Goal: Transaction & Acquisition: Download file/media

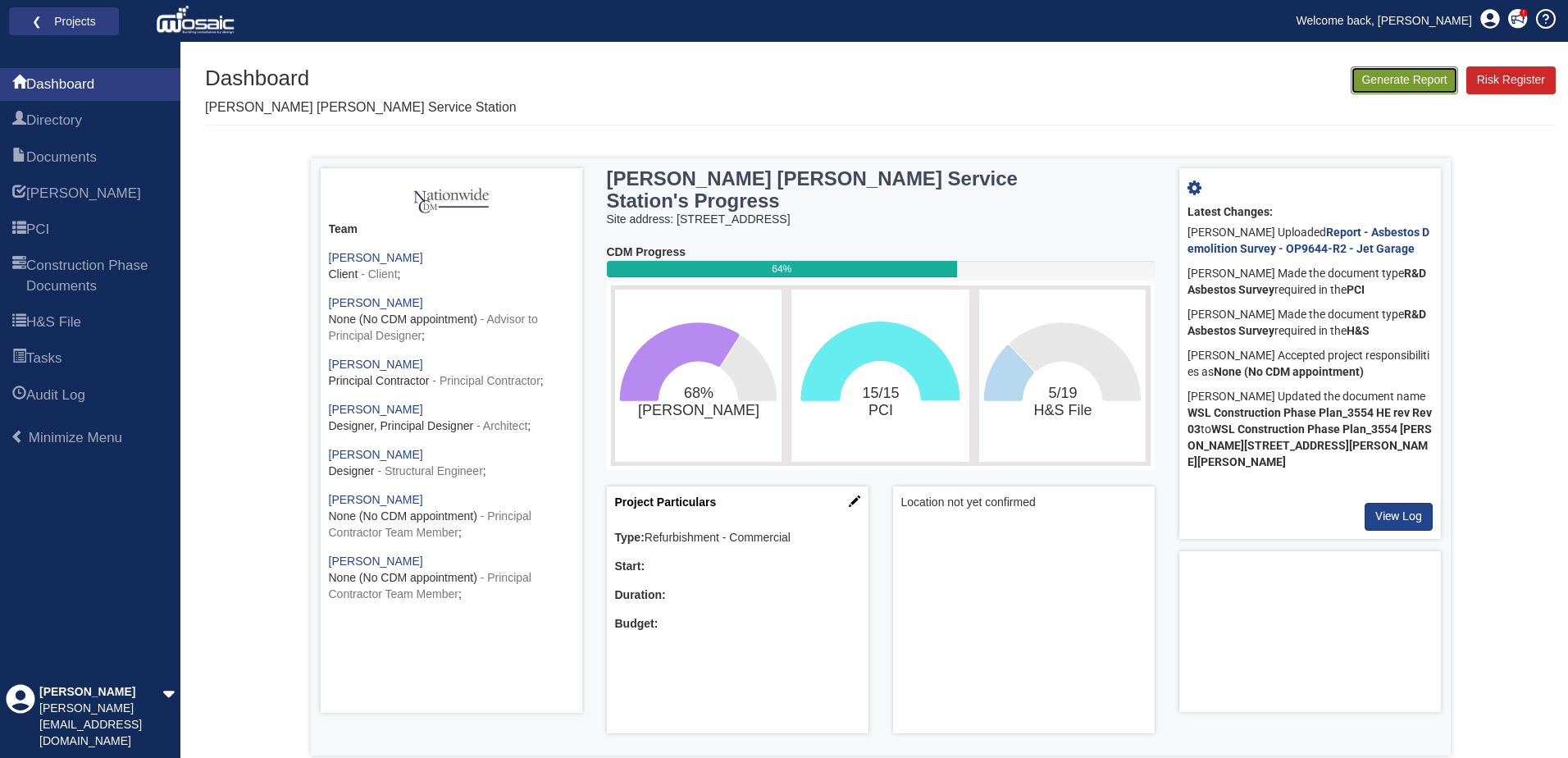
click at [1029, 84] on button "Generate Report" at bounding box center [1403, 80] width 107 height 27
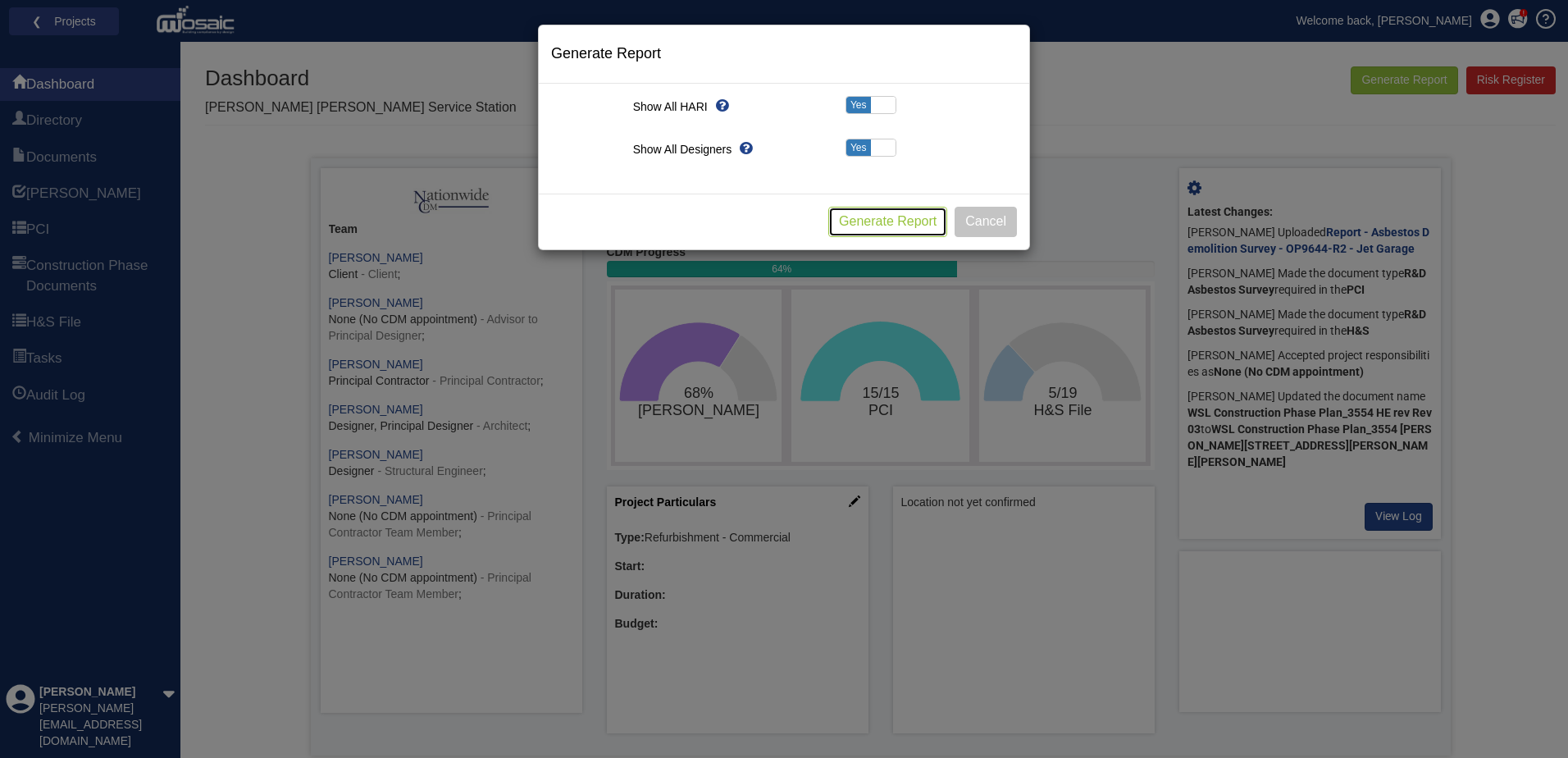
click at [897, 217] on button "Generate Report" at bounding box center [888, 221] width 119 height 30
click at [975, 218] on button "Cancel" at bounding box center [986, 221] width 62 height 30
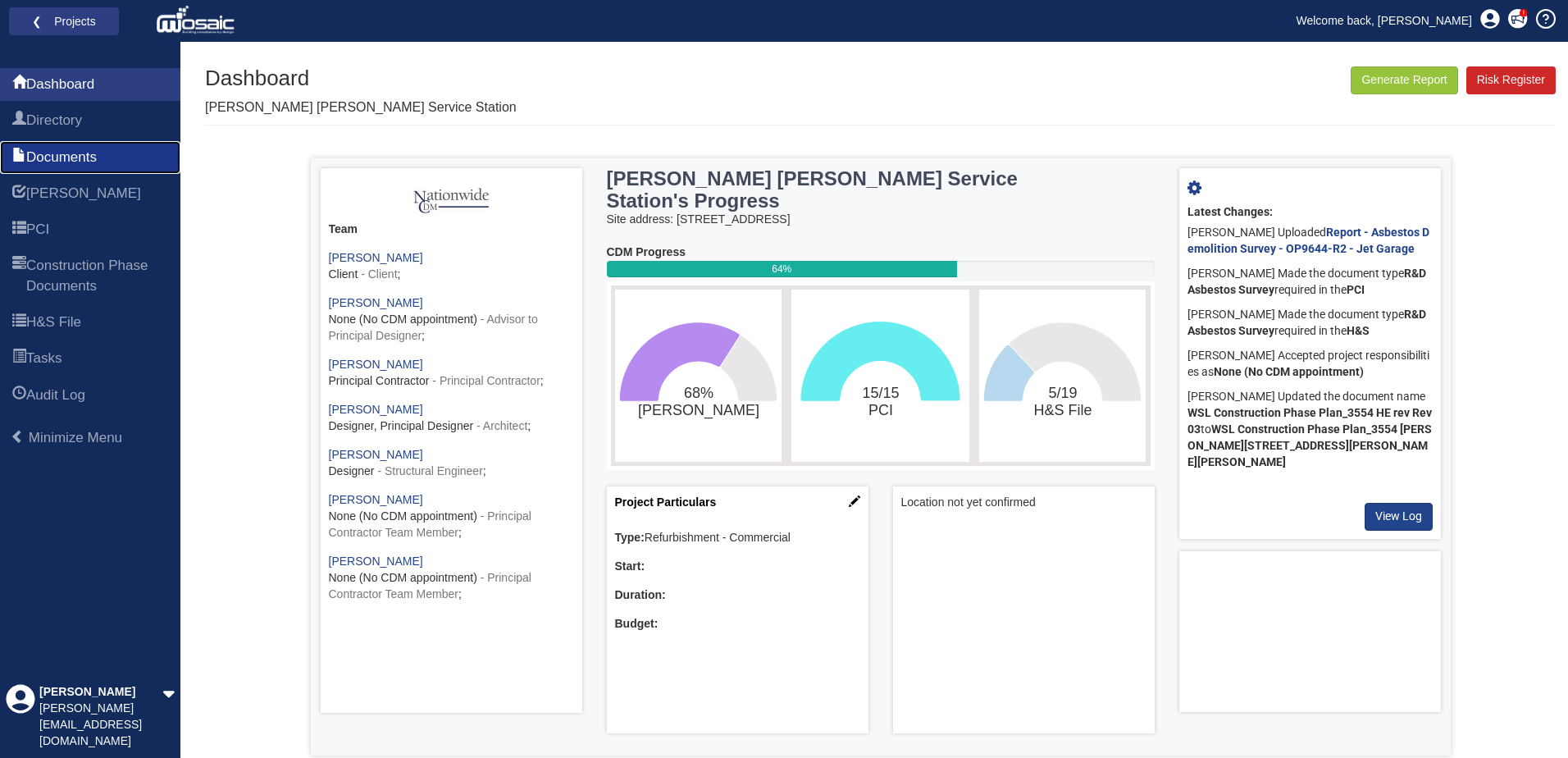
click at [70, 155] on span "Documents" at bounding box center [61, 157] width 70 height 20
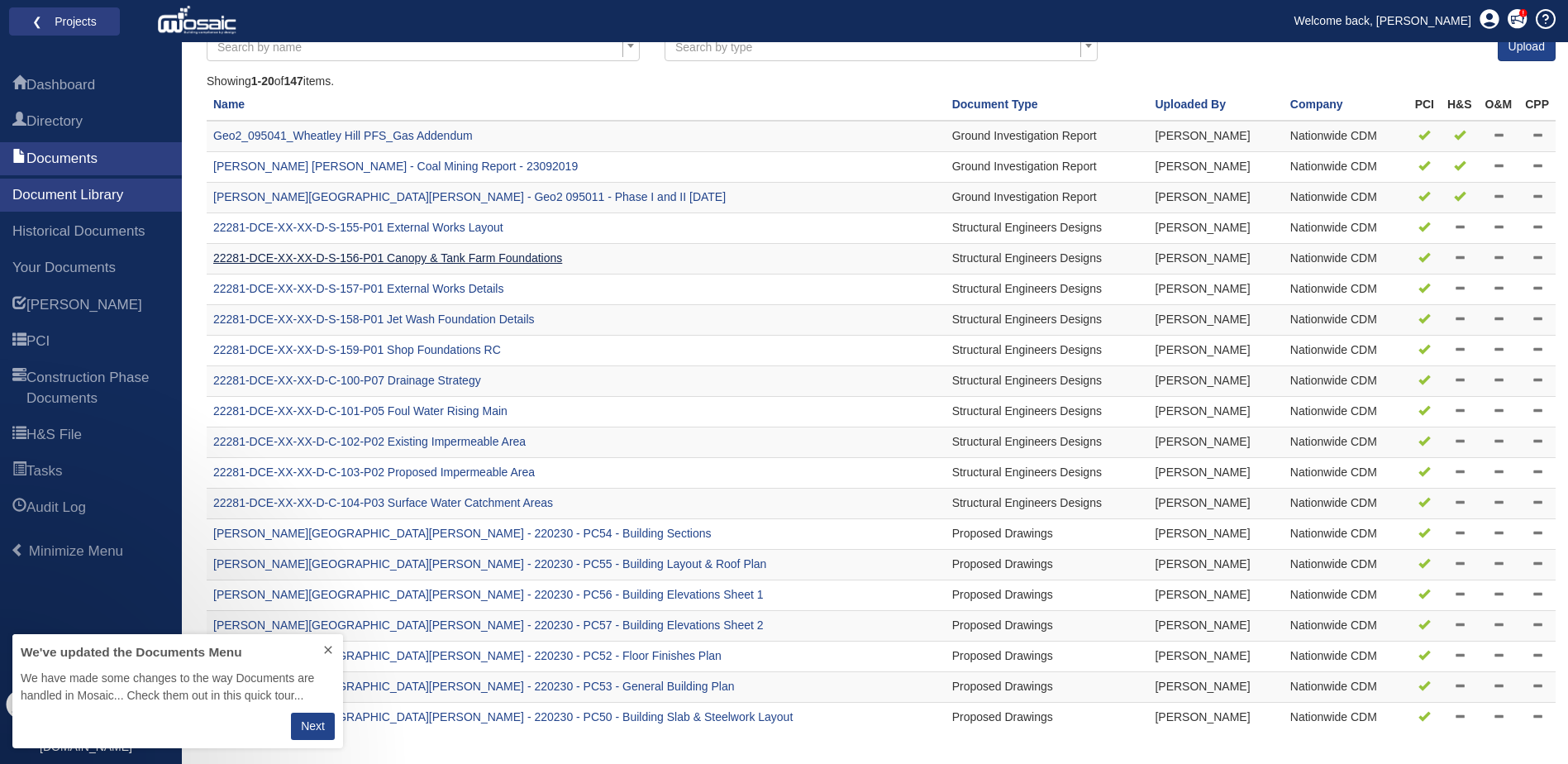
scroll to position [161, 0]
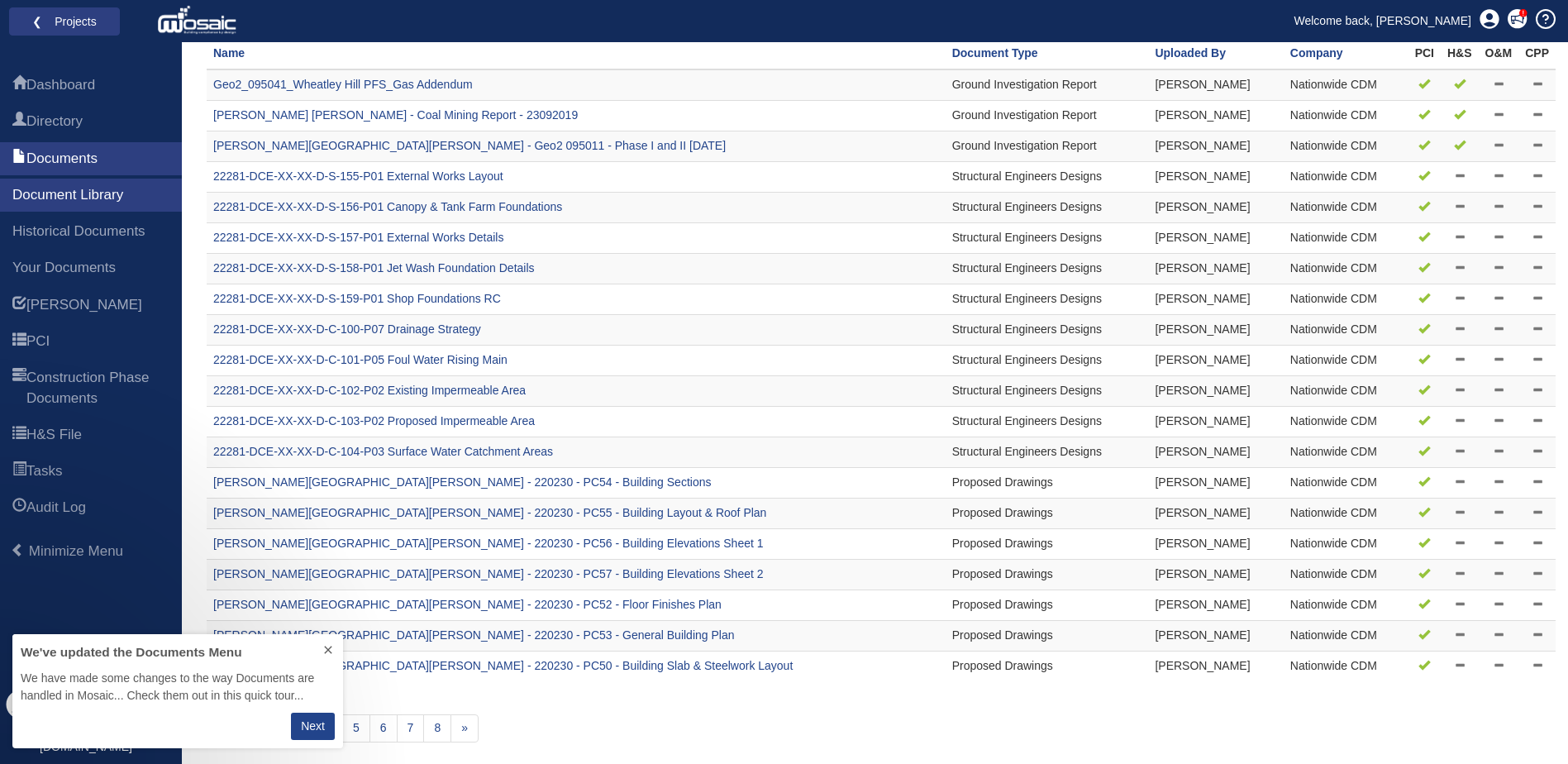
click at [324, 653] on icon at bounding box center [328, 650] width 13 height 13
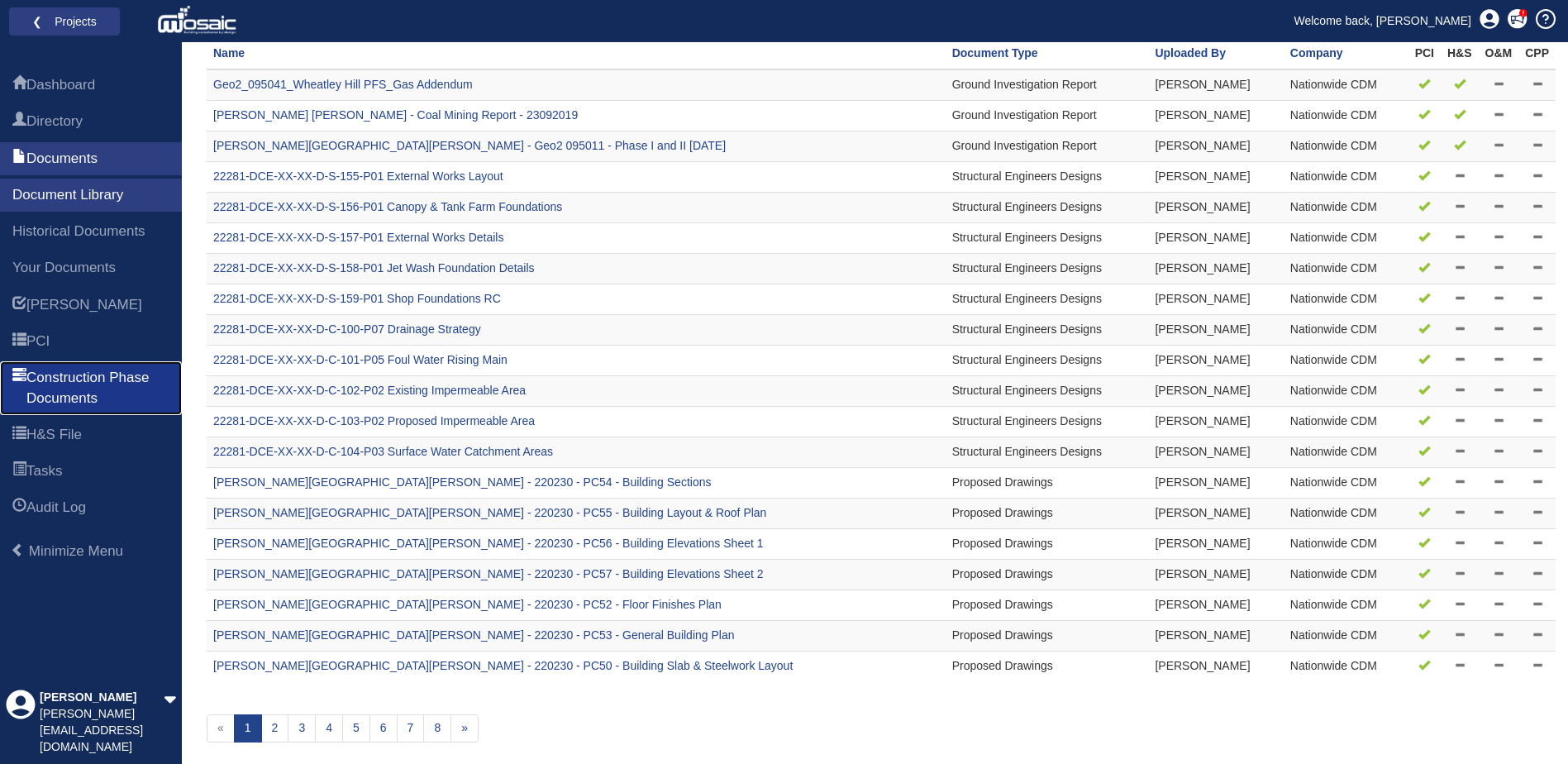
click at [109, 379] on span "Construction Phase Documents" at bounding box center [98, 388] width 143 height 41
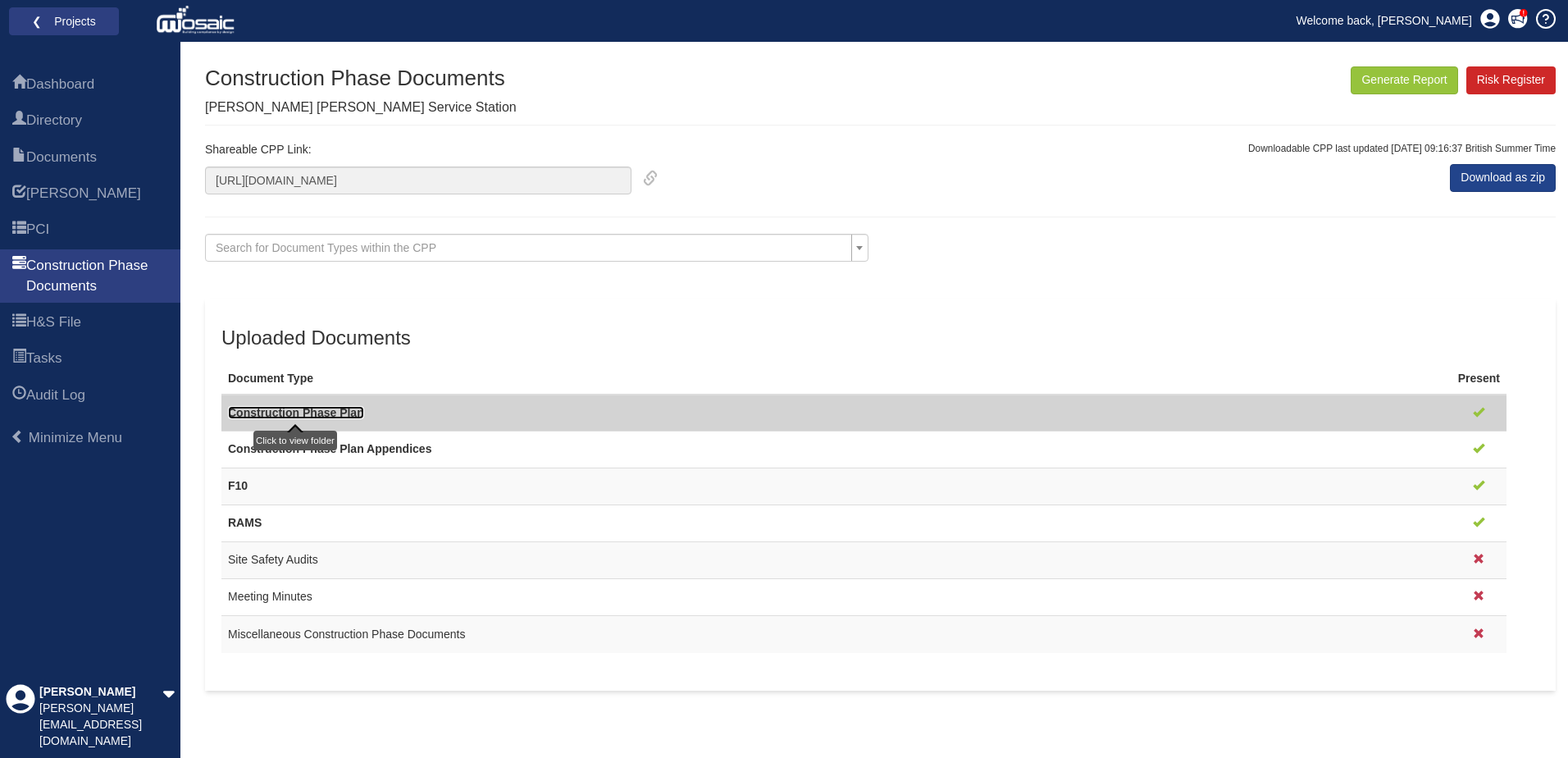
click at [350, 410] on link "Construction Phase Plan" at bounding box center [295, 412] width 136 height 13
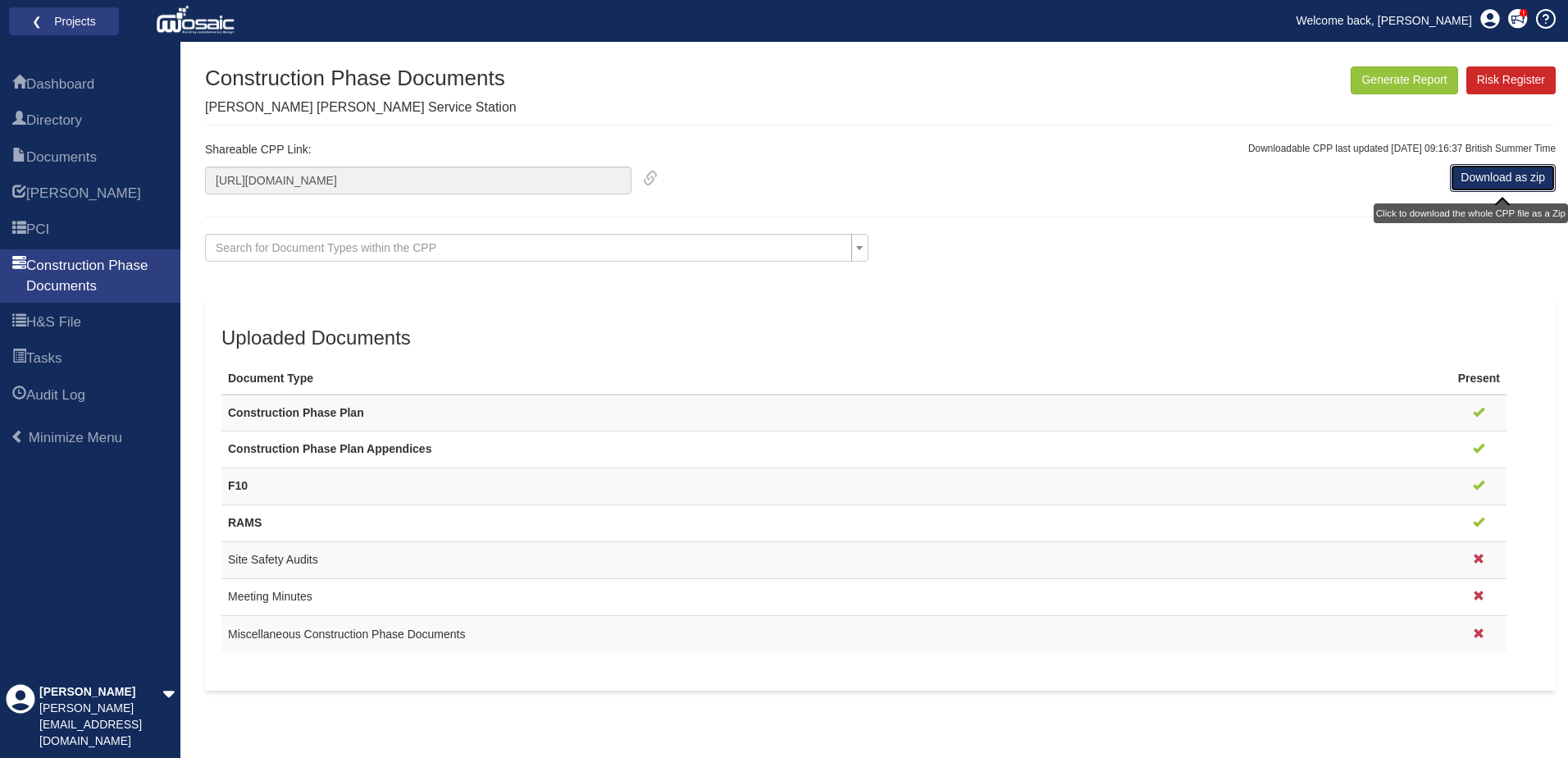
click at [1516, 183] on link "Download as zip" at bounding box center [1503, 177] width 106 height 27
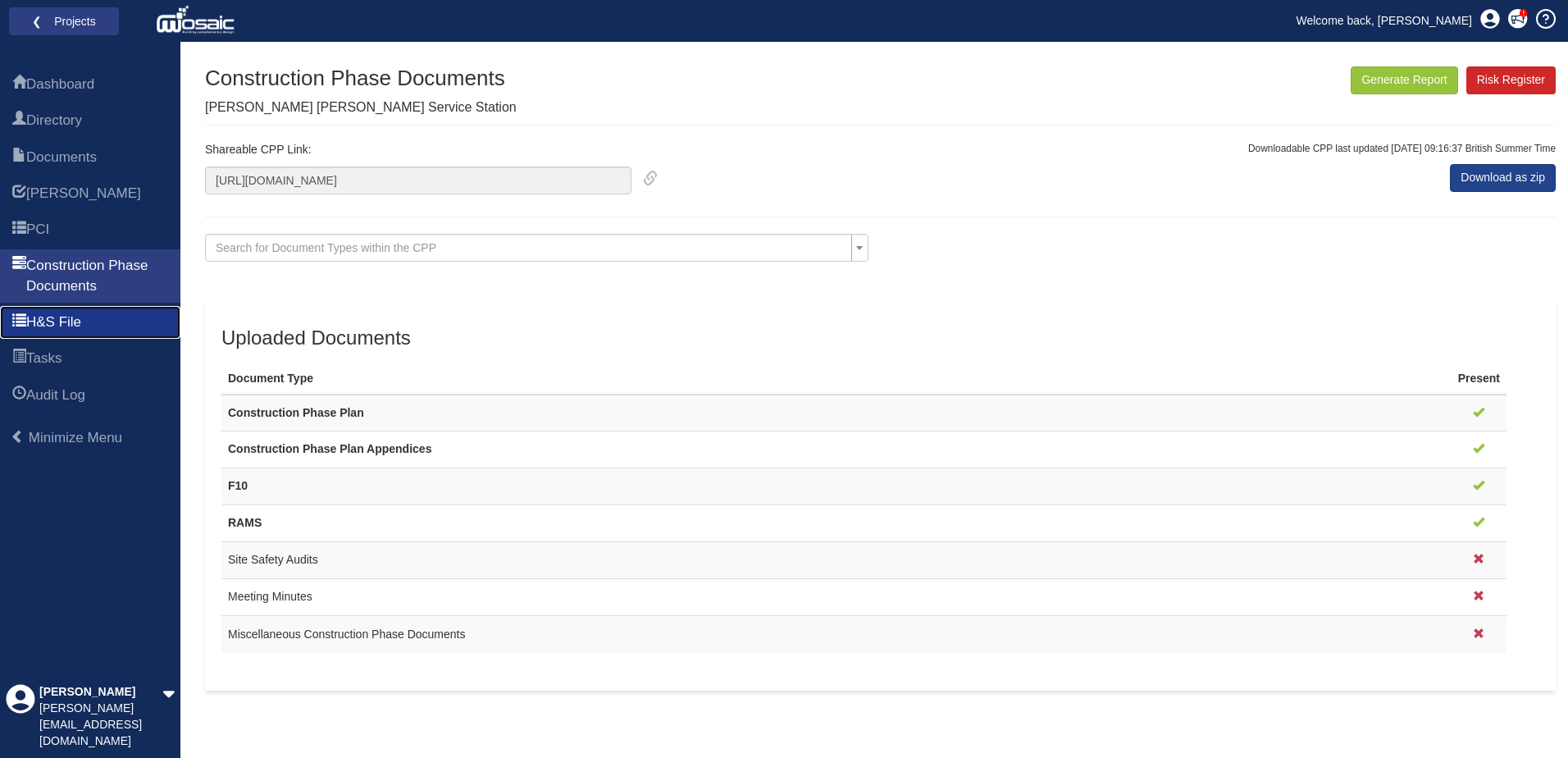
click at [68, 314] on span "H&S File" at bounding box center [54, 323] width 55 height 20
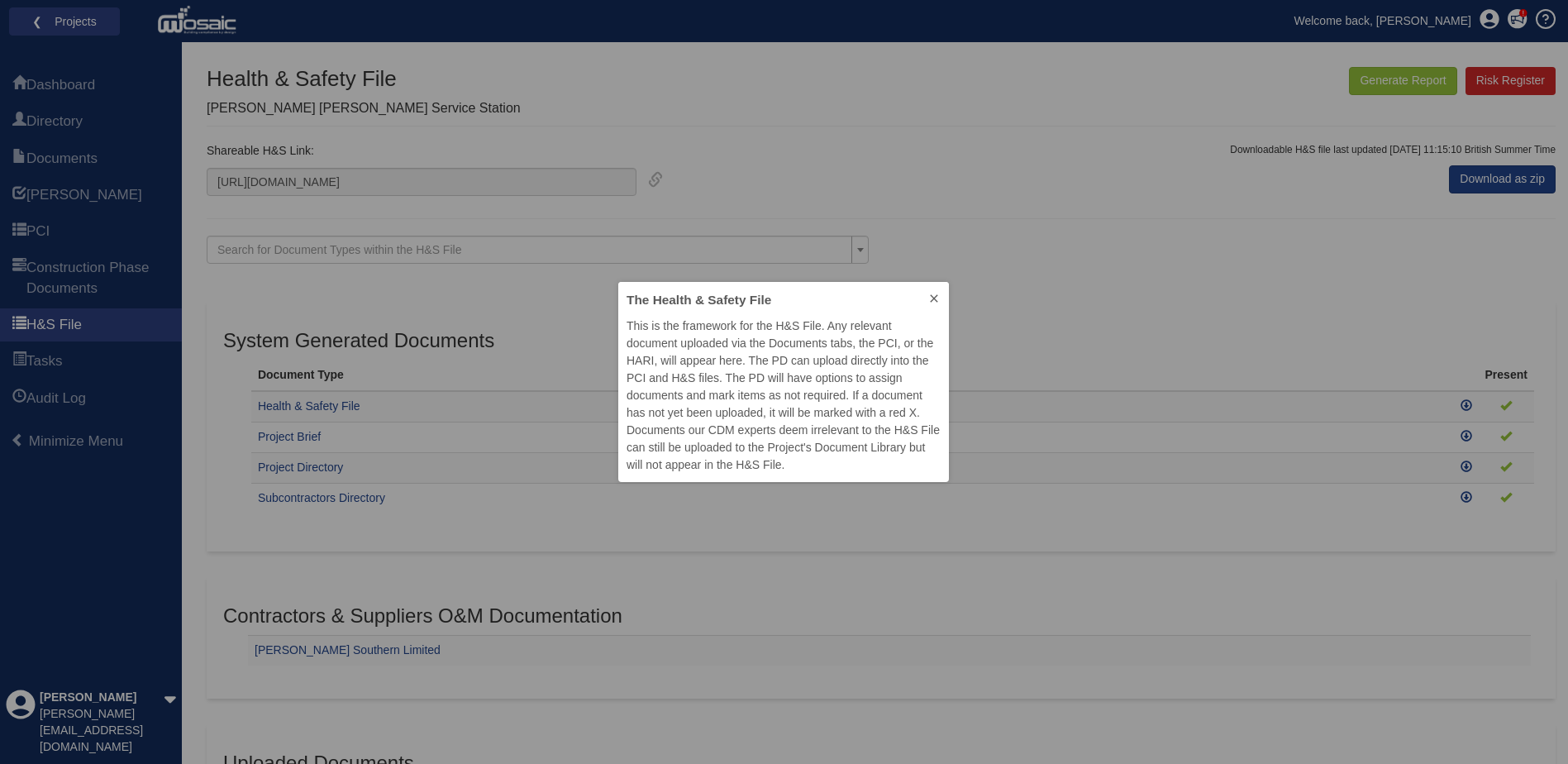
scroll to position [188, 318]
click at [930, 295] on icon at bounding box center [934, 299] width 13 height 13
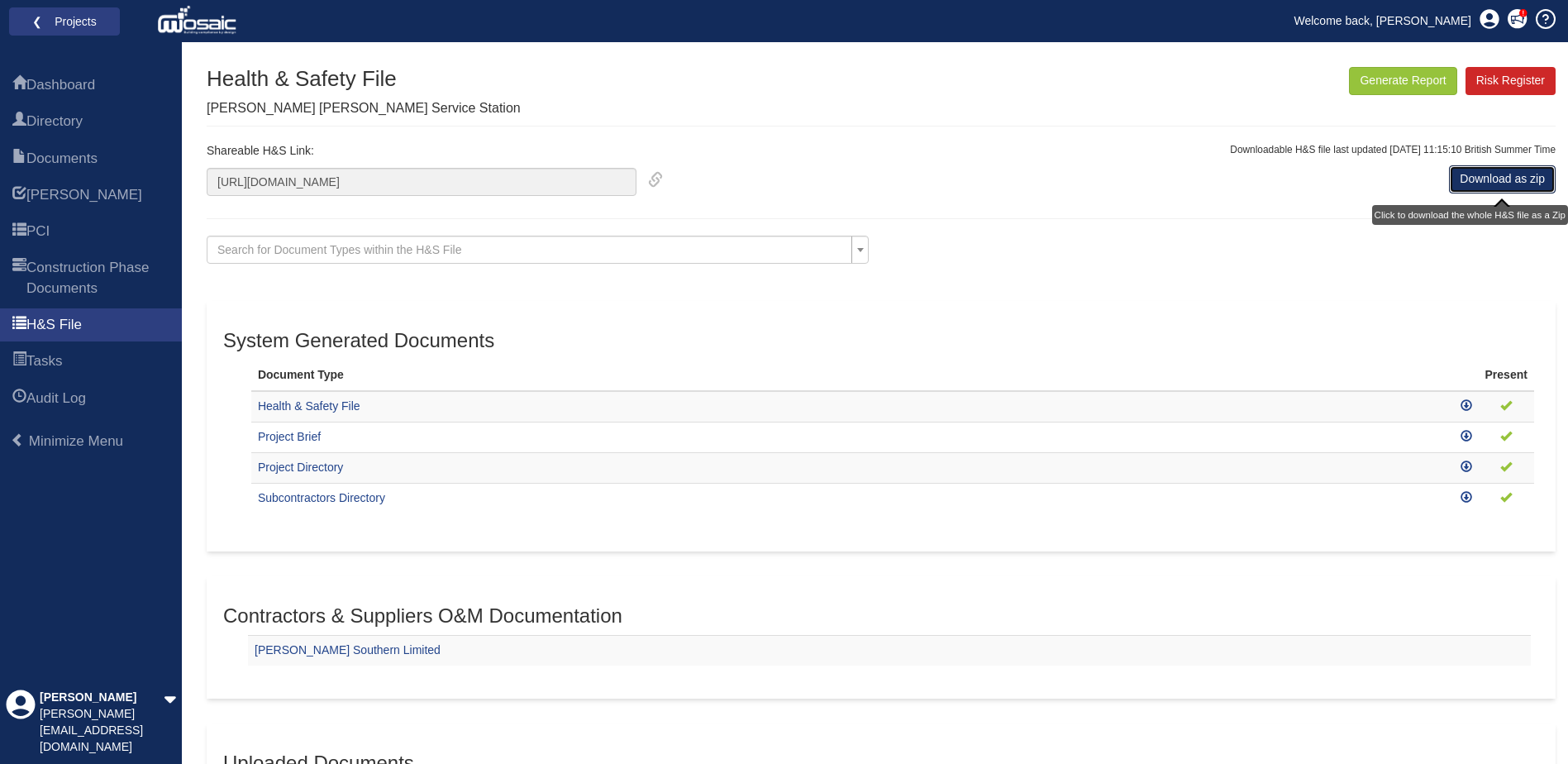
click at [1518, 187] on link "Download as zip" at bounding box center [1503, 179] width 107 height 28
